Goal: Task Accomplishment & Management: Use online tool/utility

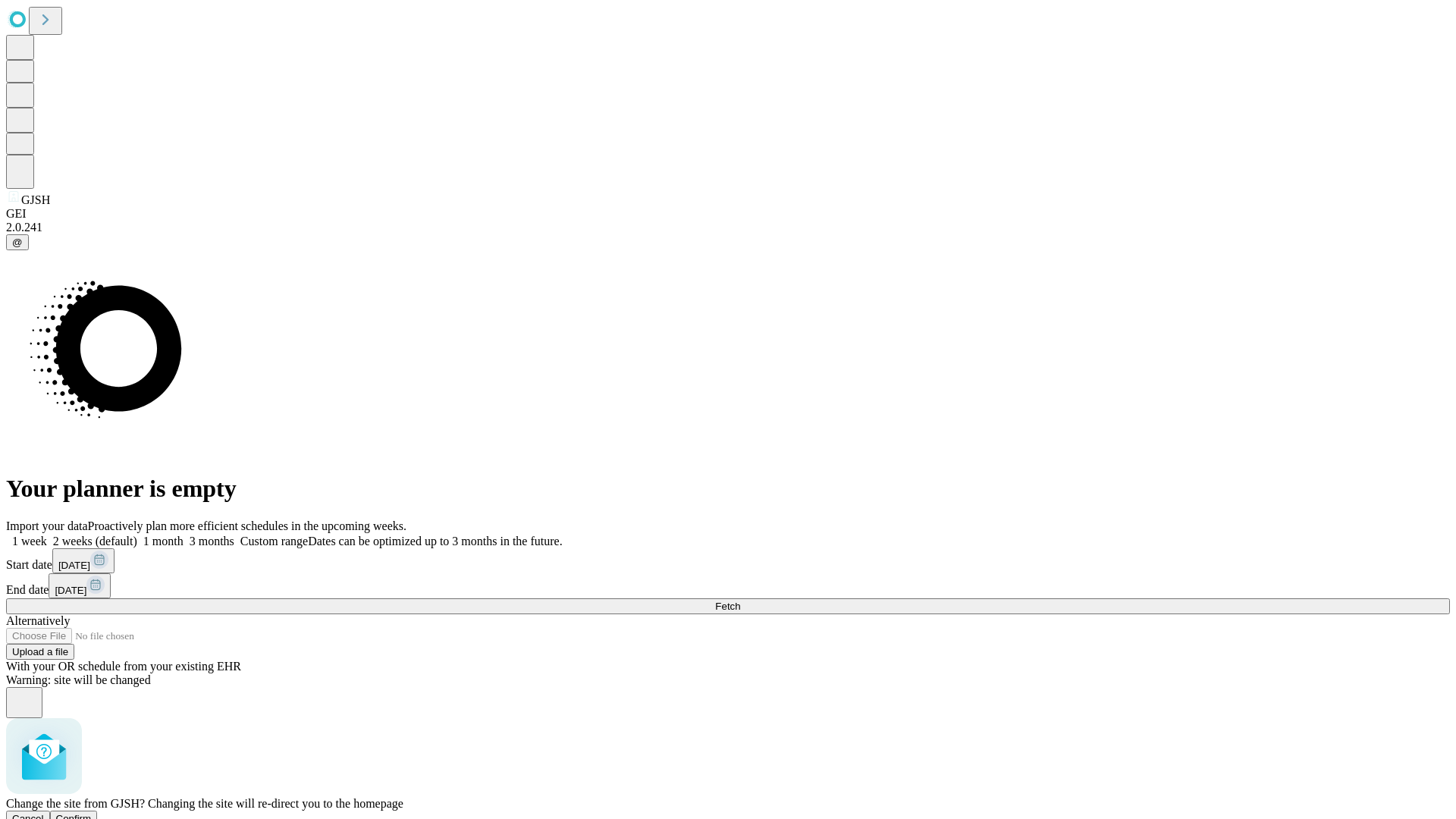
click at [92, 813] on span "Confirm" at bounding box center [74, 819] width 36 height 11
click at [184, 534] on label "1 month" at bounding box center [160, 541] width 46 height 13
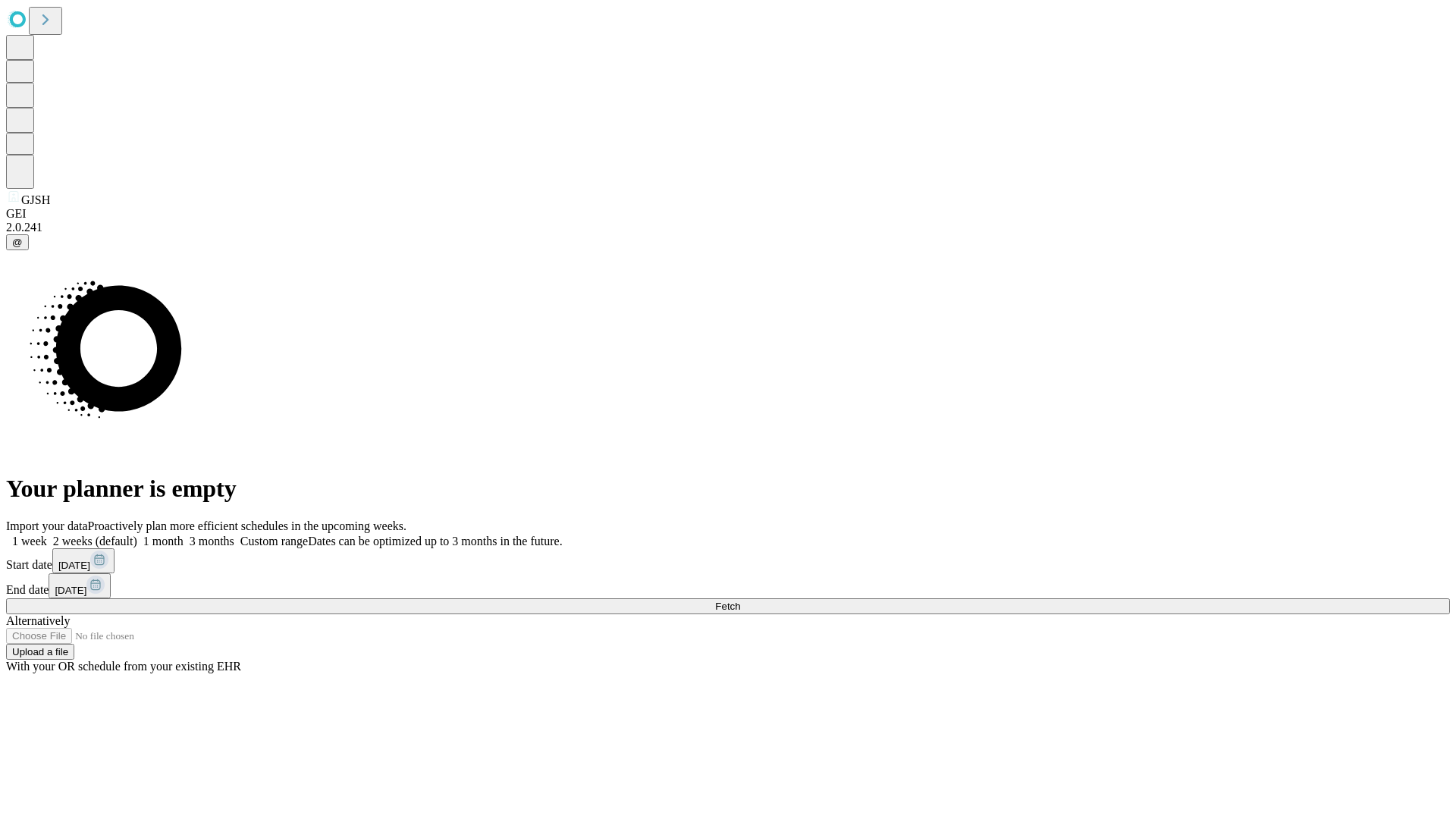
click at [740, 601] on span "Fetch" at bounding box center [728, 607] width 25 height 11
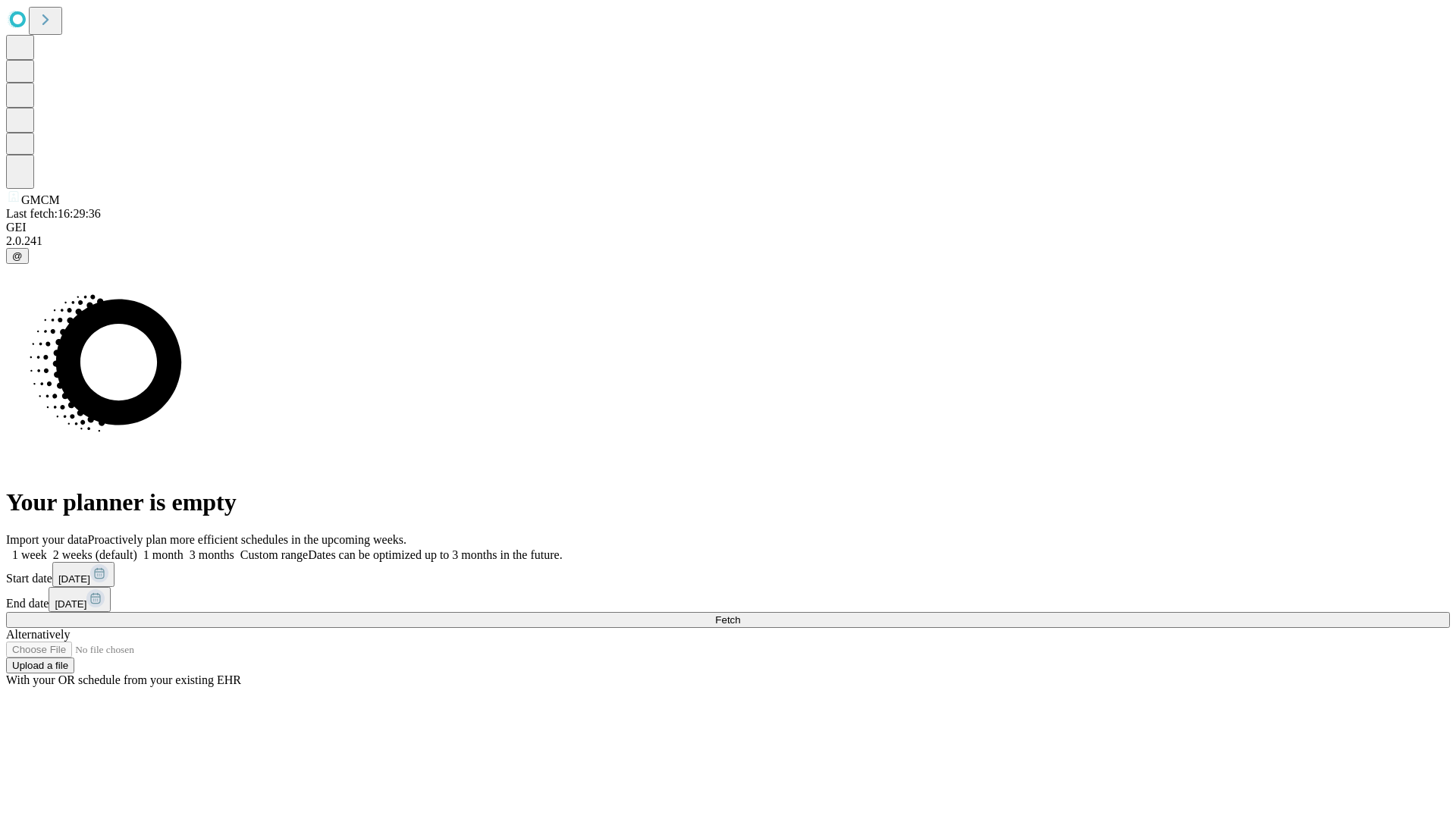
click at [184, 549] on label "1 month" at bounding box center [160, 555] width 46 height 13
click at [740, 614] on span "Fetch" at bounding box center [728, 620] width 25 height 11
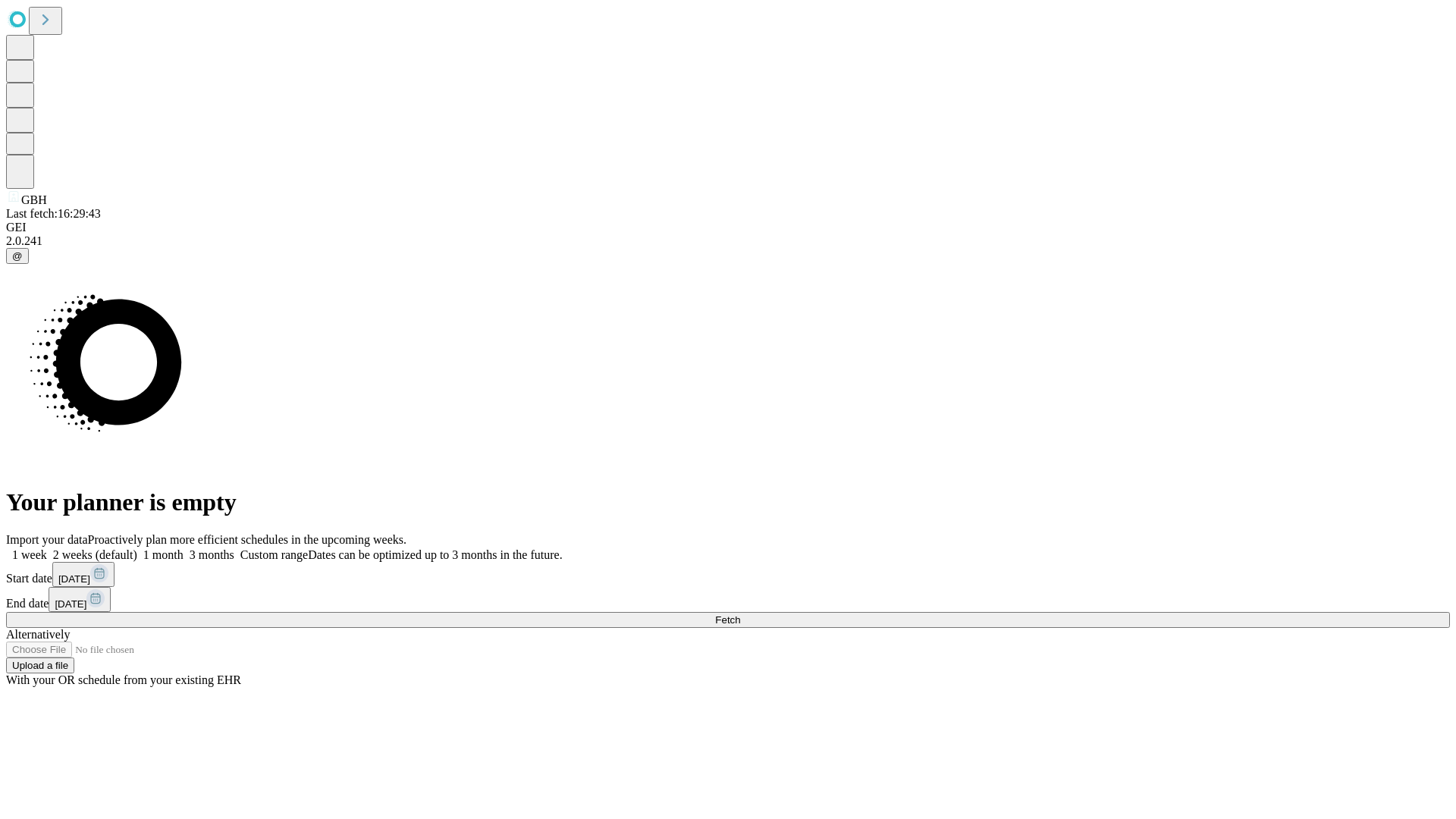
click at [740, 614] on span "Fetch" at bounding box center [728, 620] width 25 height 11
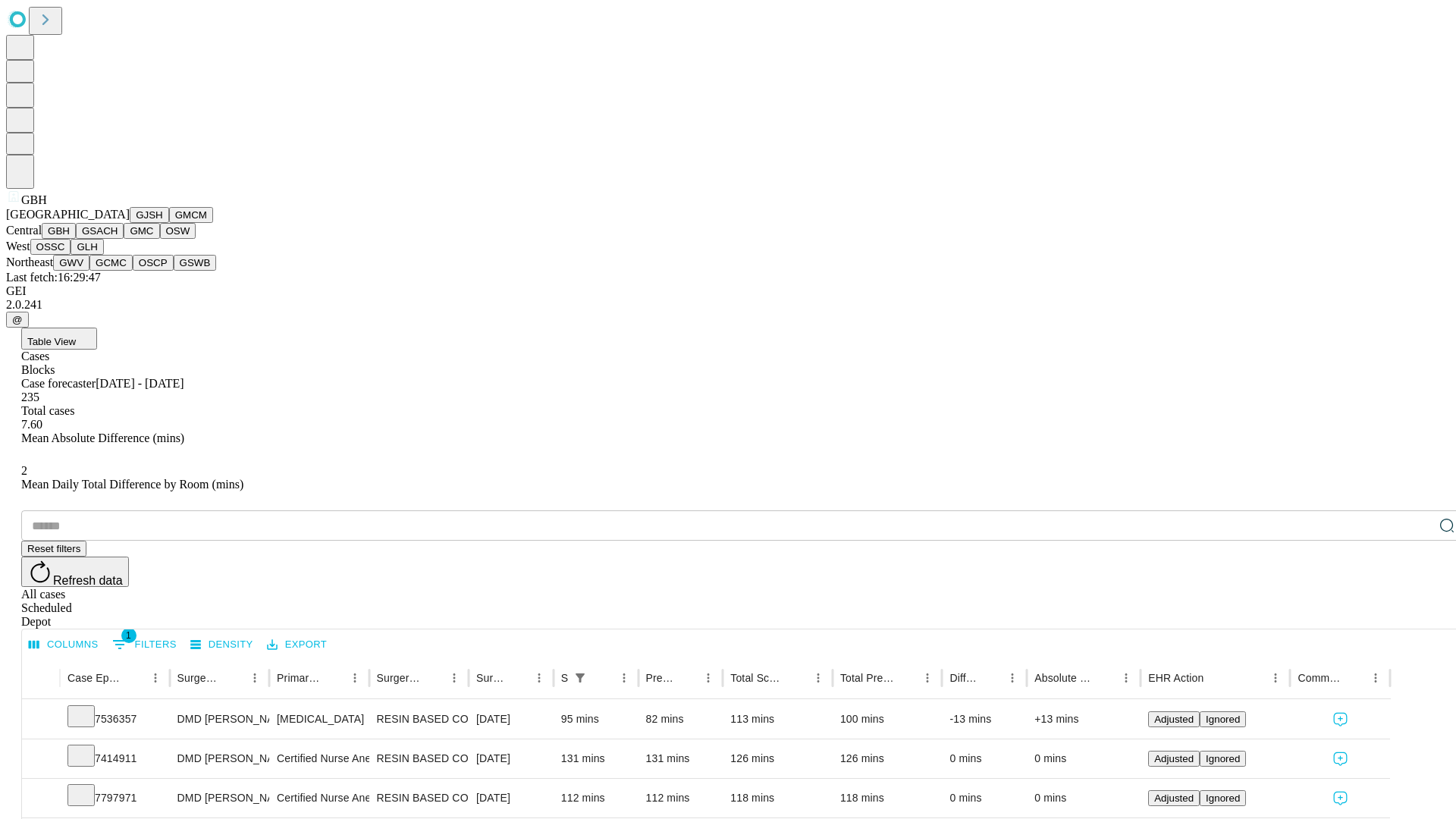
click at [117, 239] on button "GSACH" at bounding box center [100, 231] width 48 height 16
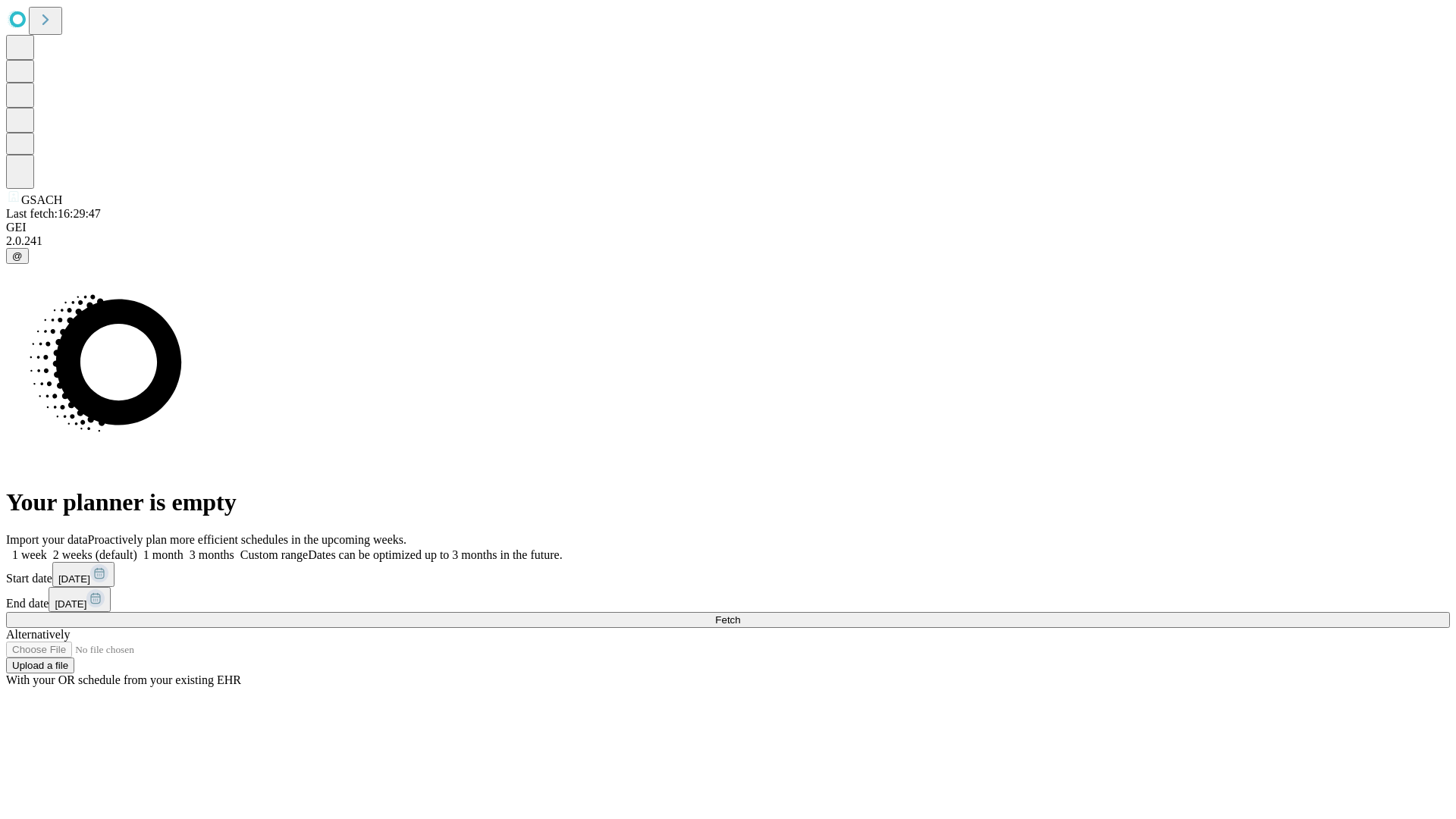
click at [184, 549] on label "1 month" at bounding box center [160, 555] width 46 height 13
click at [740, 614] on span "Fetch" at bounding box center [728, 620] width 25 height 11
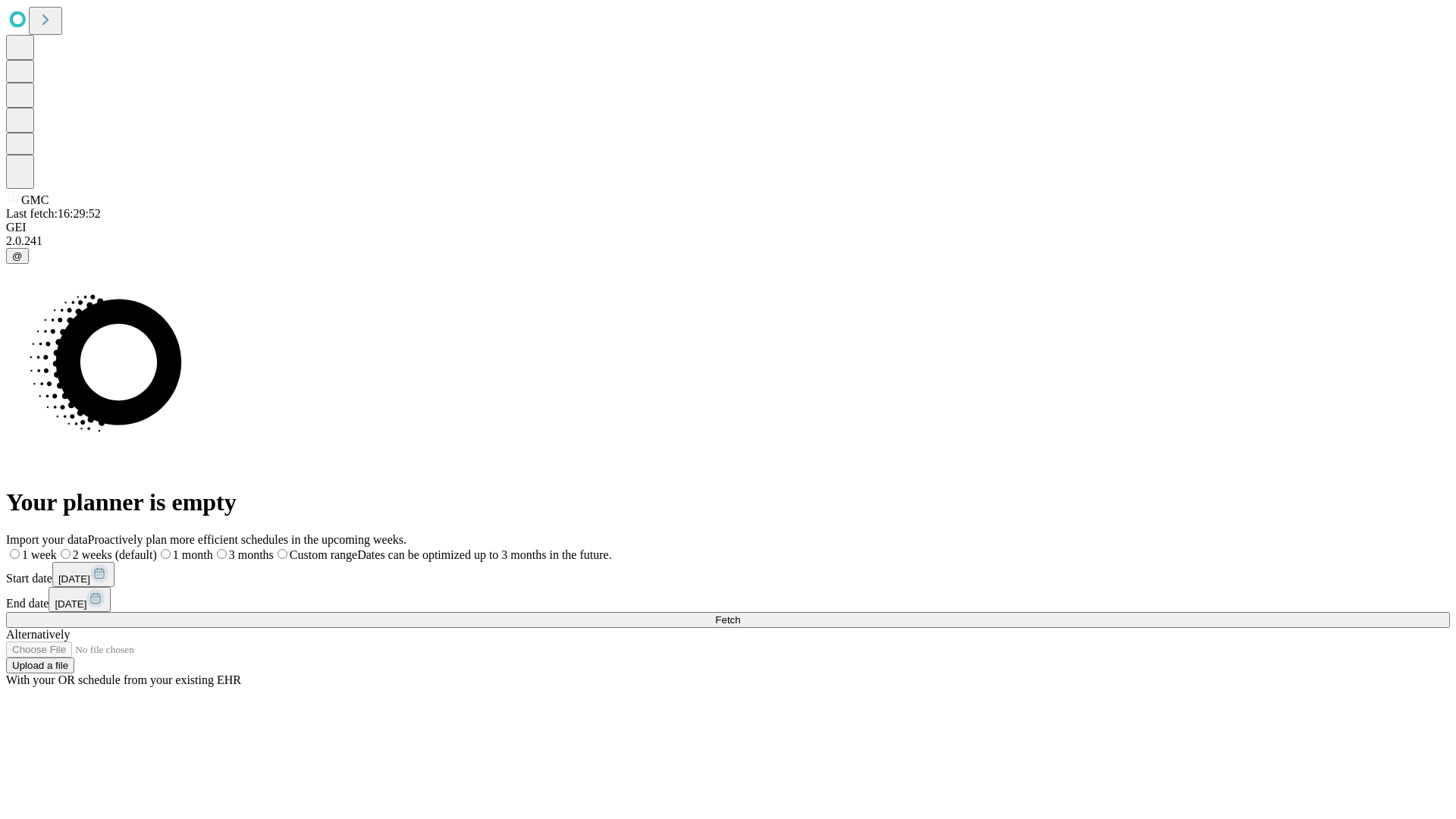
click at [213, 549] on label "1 month" at bounding box center [185, 555] width 56 height 13
click at [740, 614] on span "Fetch" at bounding box center [728, 620] width 25 height 11
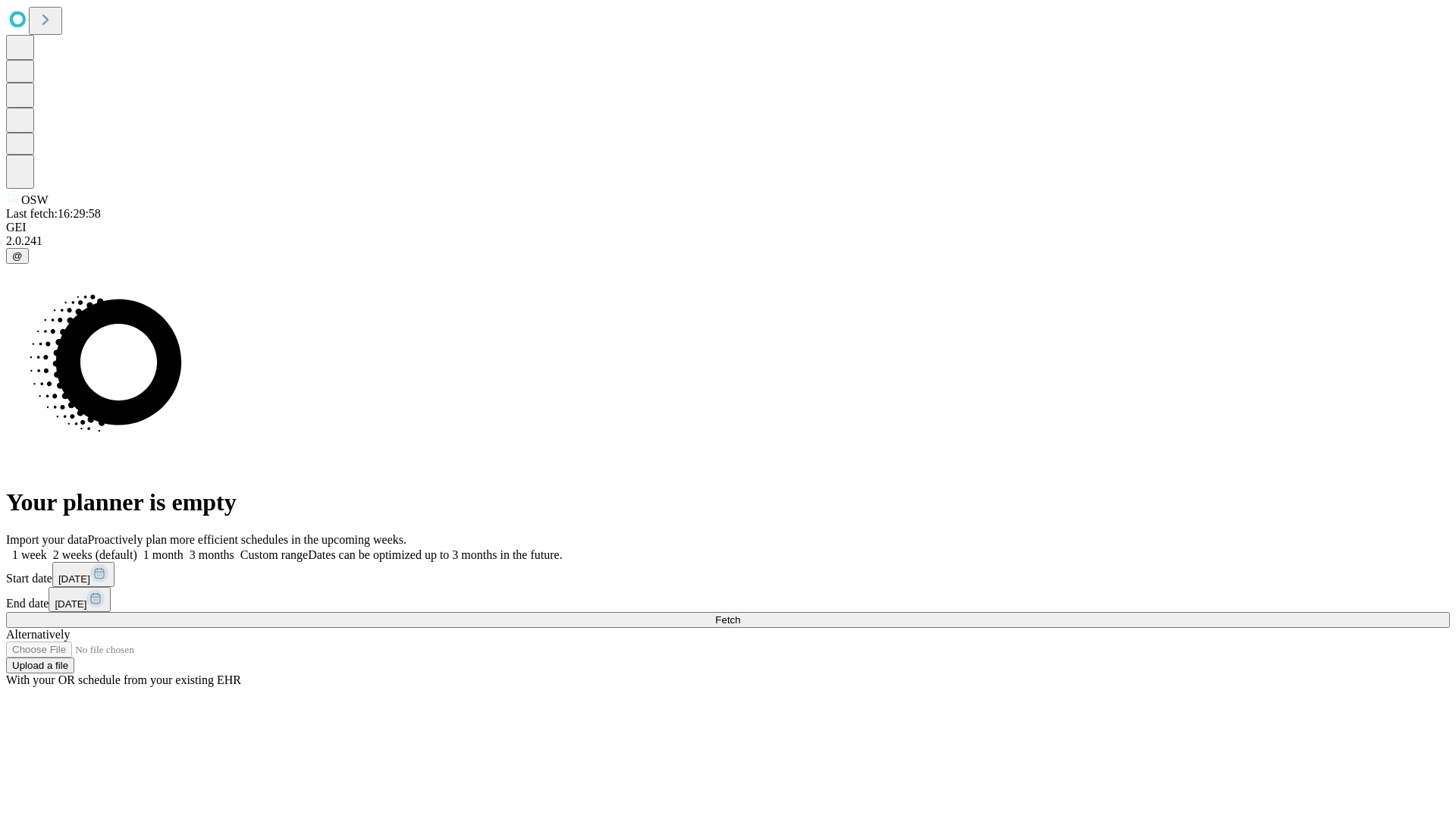
click at [184, 549] on label "1 month" at bounding box center [160, 555] width 46 height 13
click at [740, 614] on span "Fetch" at bounding box center [728, 620] width 25 height 11
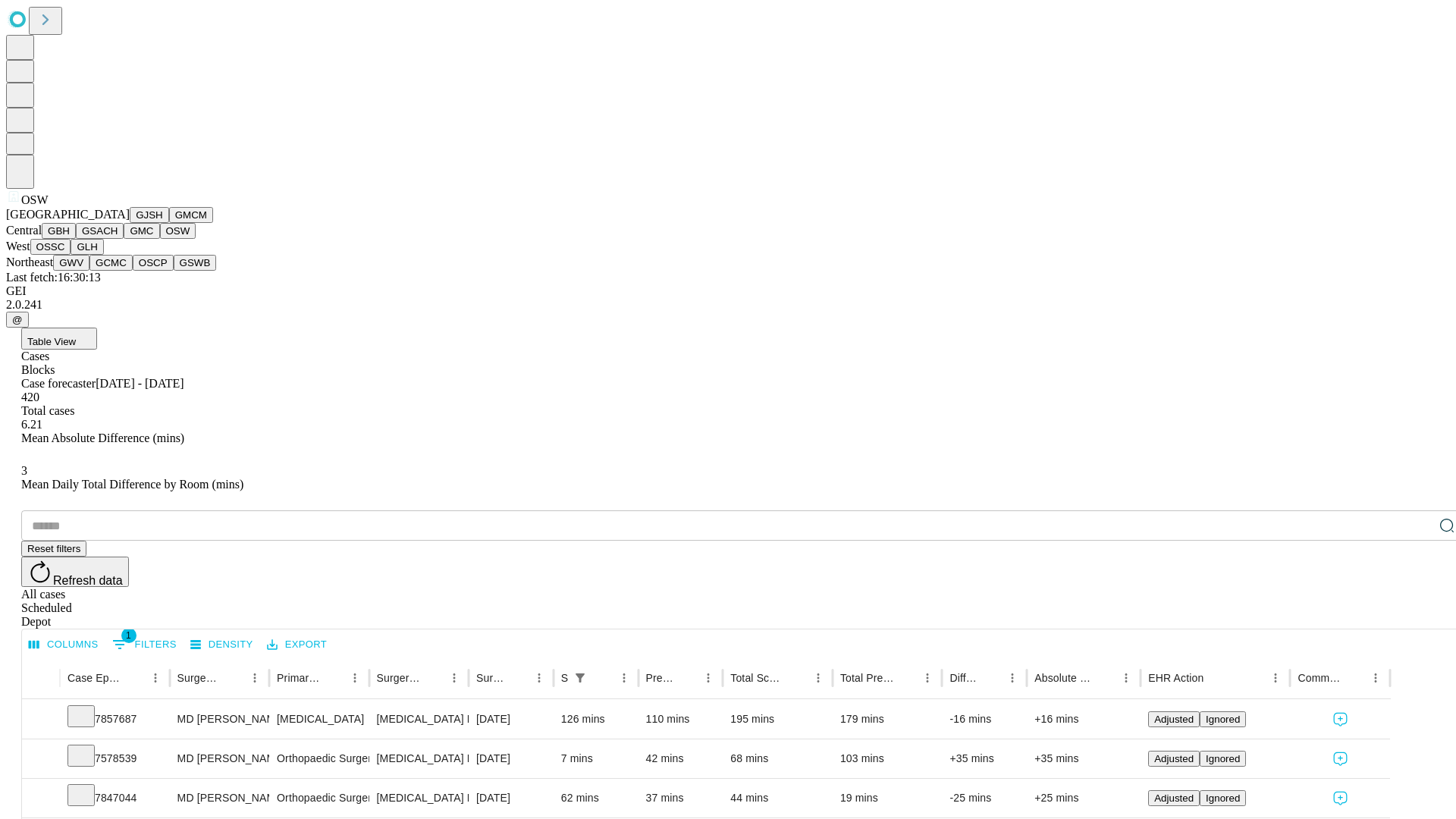
click at [71, 255] on button "OSSC" at bounding box center [51, 247] width 41 height 16
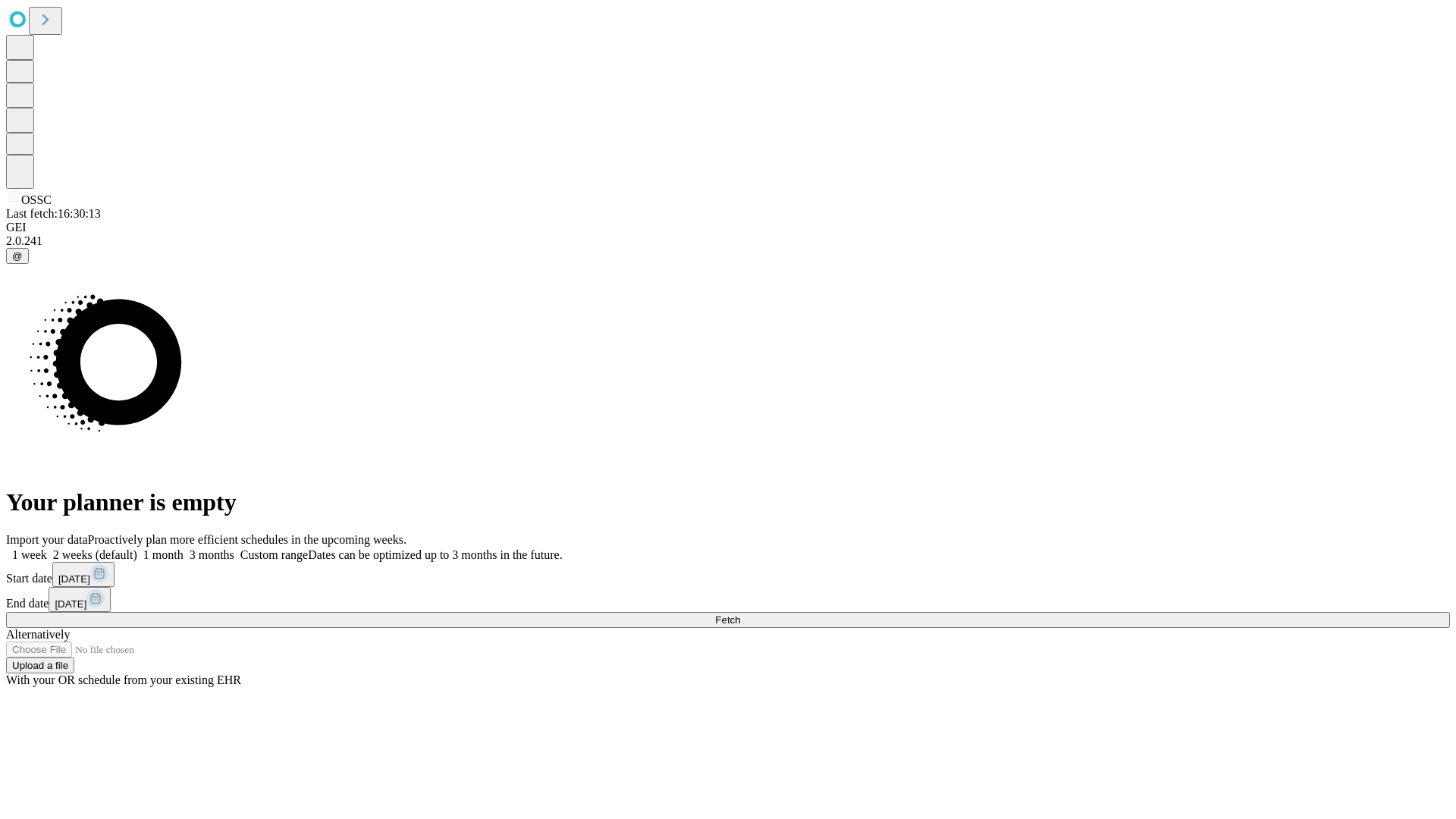
click at [184, 549] on label "1 month" at bounding box center [160, 555] width 46 height 13
click at [740, 614] on span "Fetch" at bounding box center [728, 620] width 25 height 11
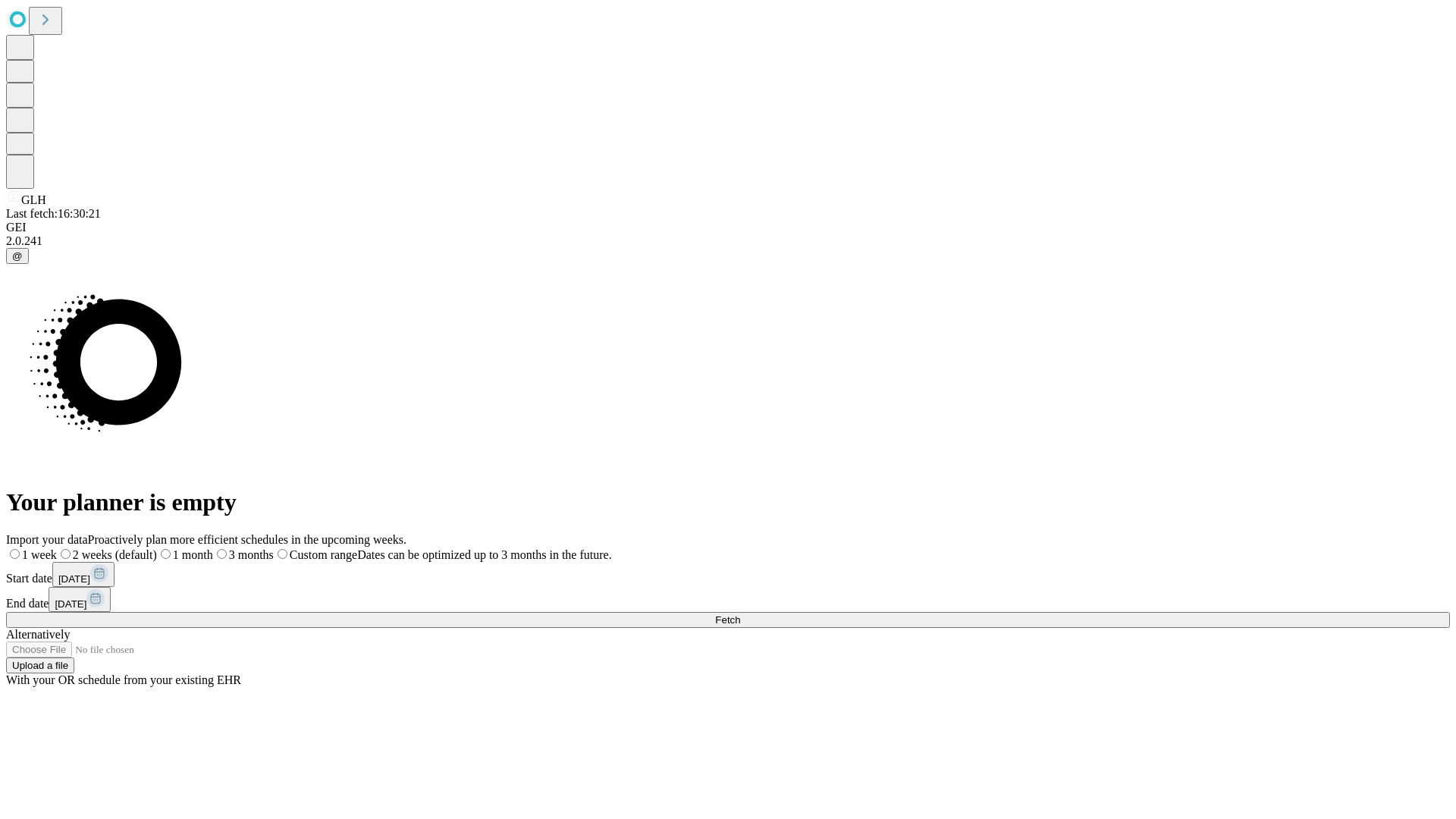
click at [740, 614] on span "Fetch" at bounding box center [728, 620] width 25 height 11
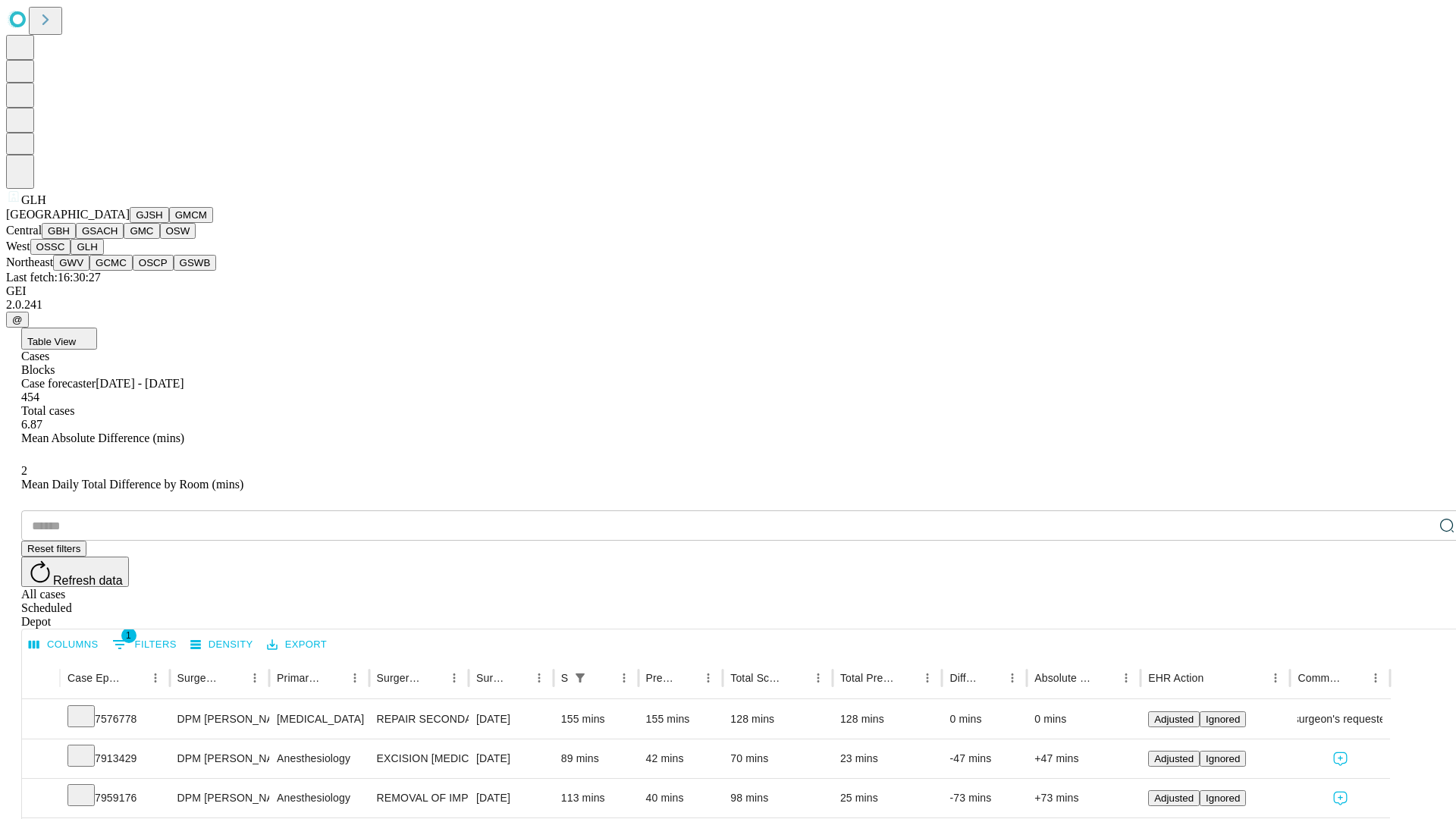
click at [90, 271] on button "GWV" at bounding box center [71, 262] width 36 height 16
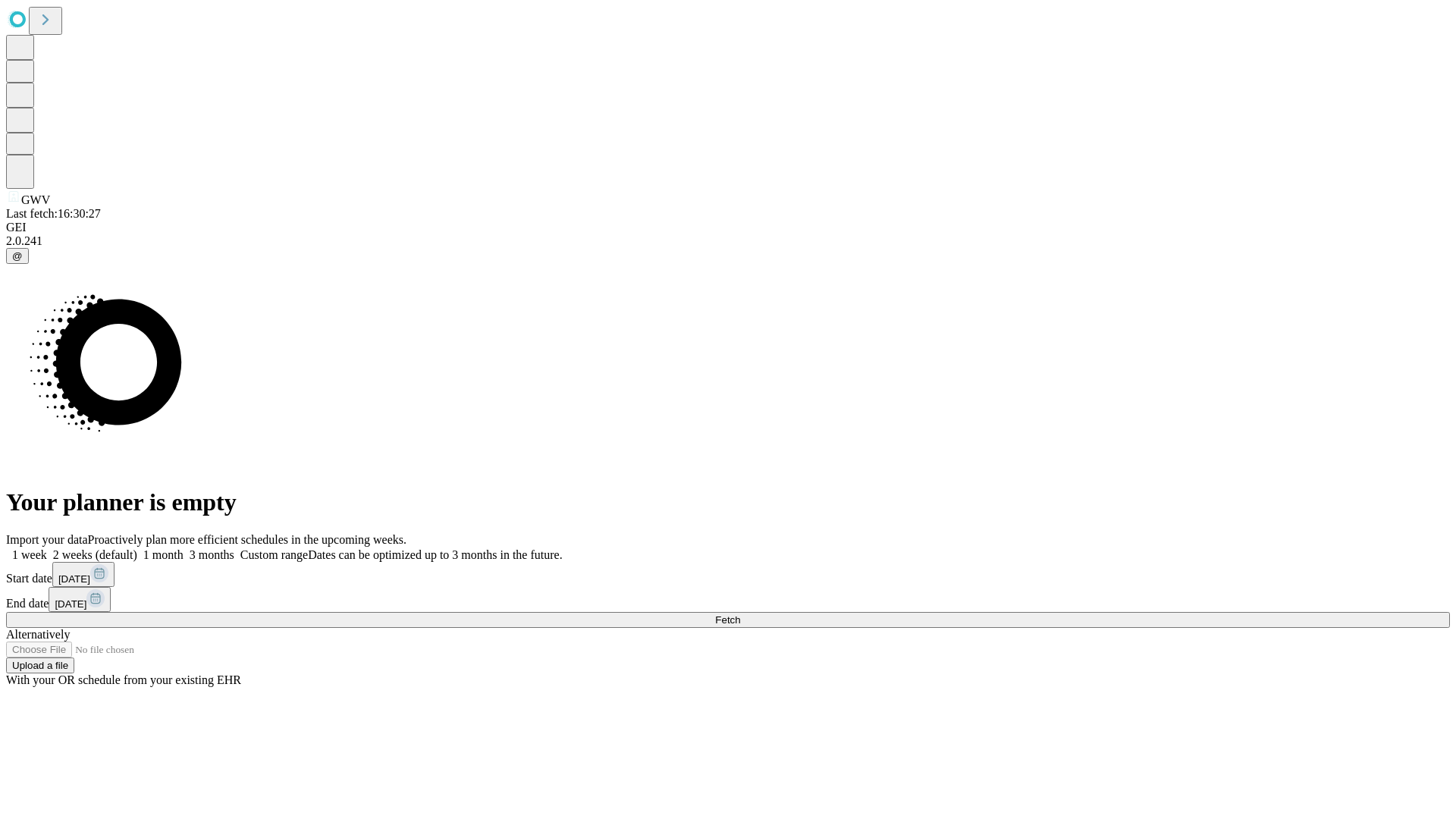
click at [184, 549] on label "1 month" at bounding box center [160, 555] width 46 height 13
click at [740, 614] on span "Fetch" at bounding box center [728, 620] width 25 height 11
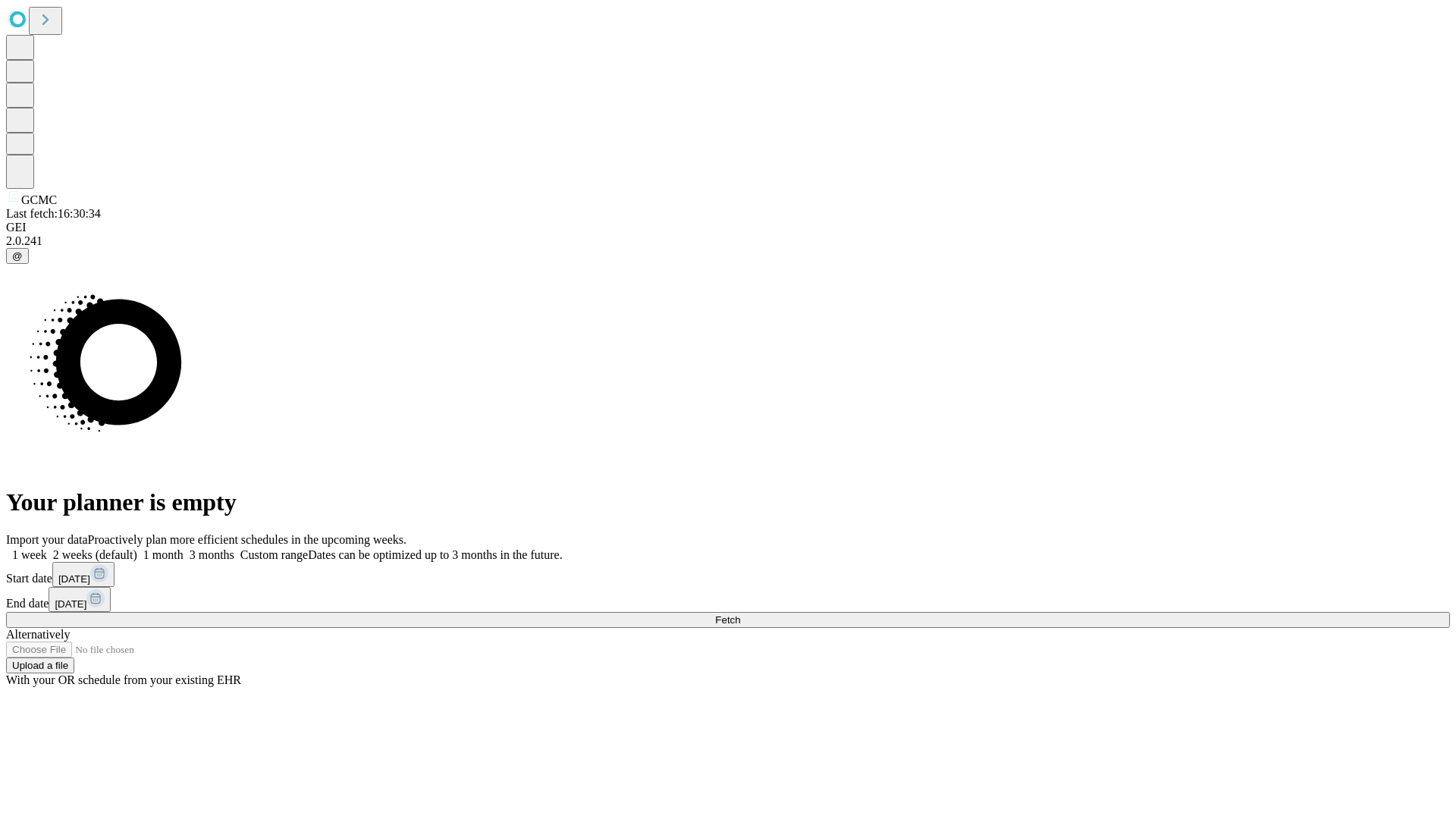
click at [184, 549] on label "1 month" at bounding box center [160, 555] width 46 height 13
click at [740, 614] on span "Fetch" at bounding box center [728, 620] width 25 height 11
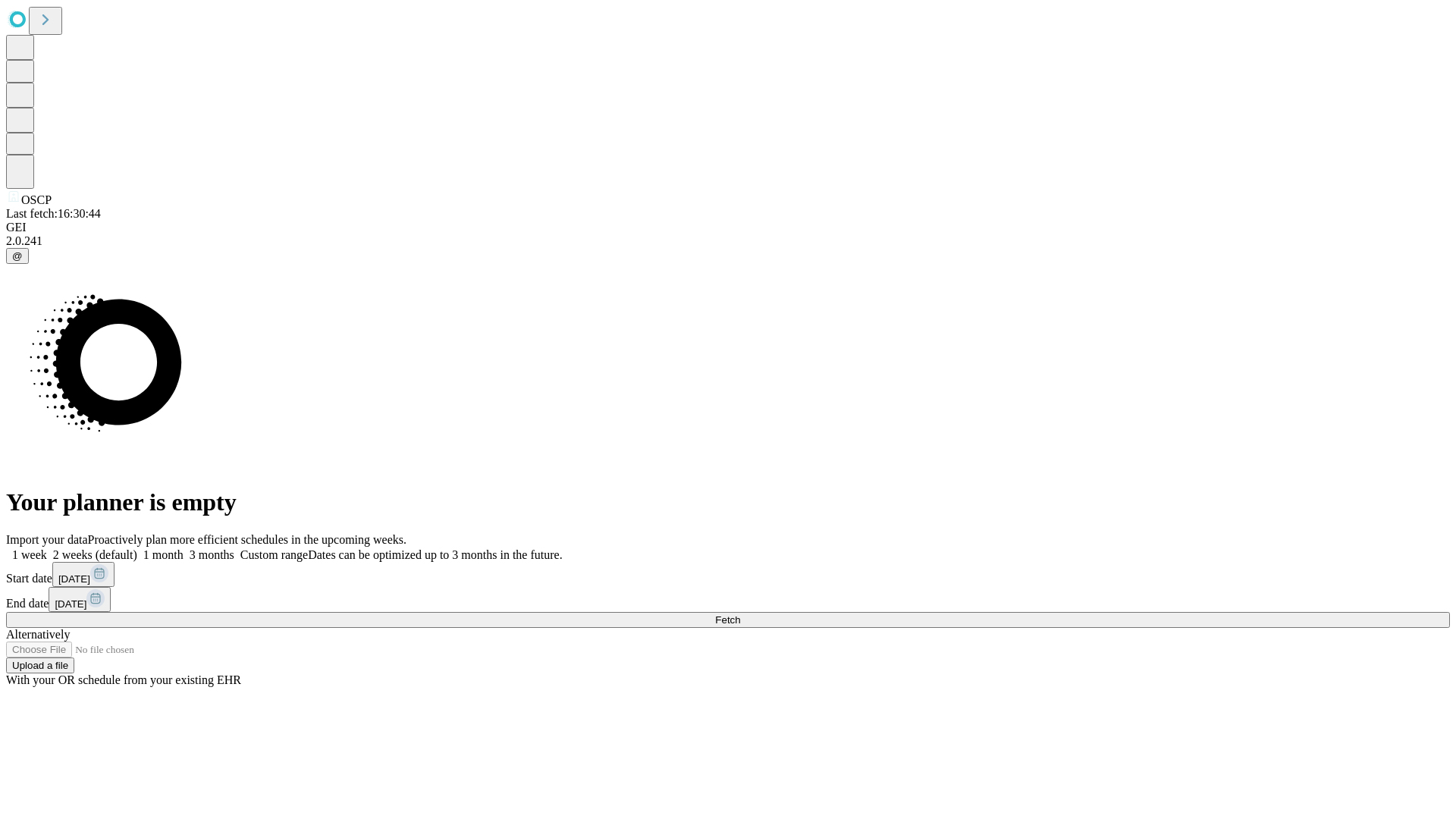
click at [184, 549] on label "1 month" at bounding box center [160, 555] width 46 height 13
click at [740, 614] on span "Fetch" at bounding box center [728, 620] width 25 height 11
